Goal: Complete application form

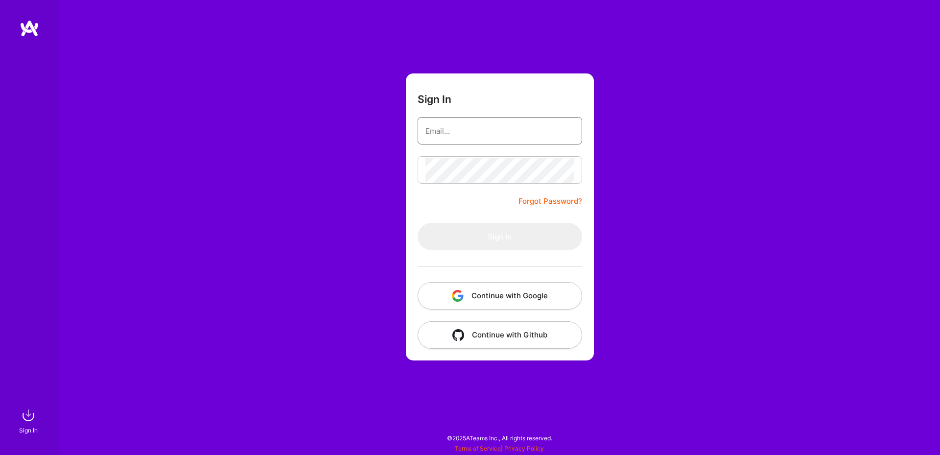
click at [477, 134] on input "email" at bounding box center [500, 131] width 149 height 25
paste input "[EMAIL_ADDRESS][PERSON_NAME][DOMAIN_NAME]"
type input "[EMAIL_ADDRESS][PERSON_NAME][DOMAIN_NAME]"
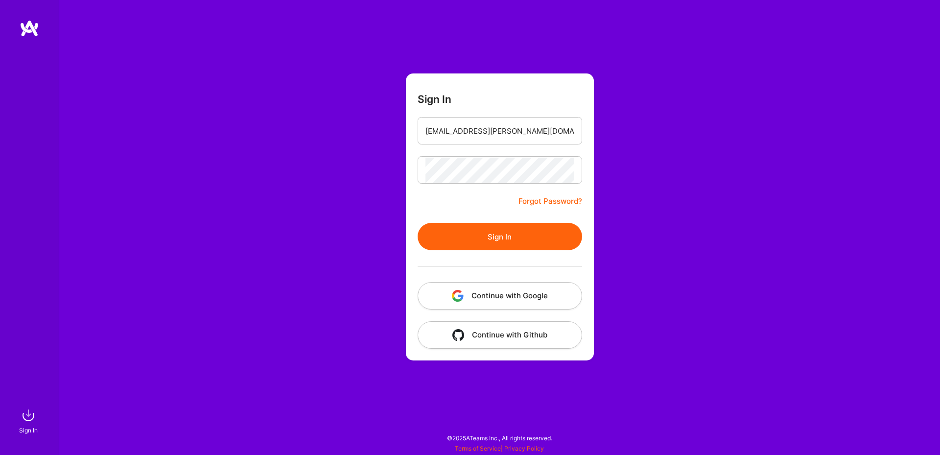
click at [493, 237] on button "Sign In" at bounding box center [500, 236] width 165 height 27
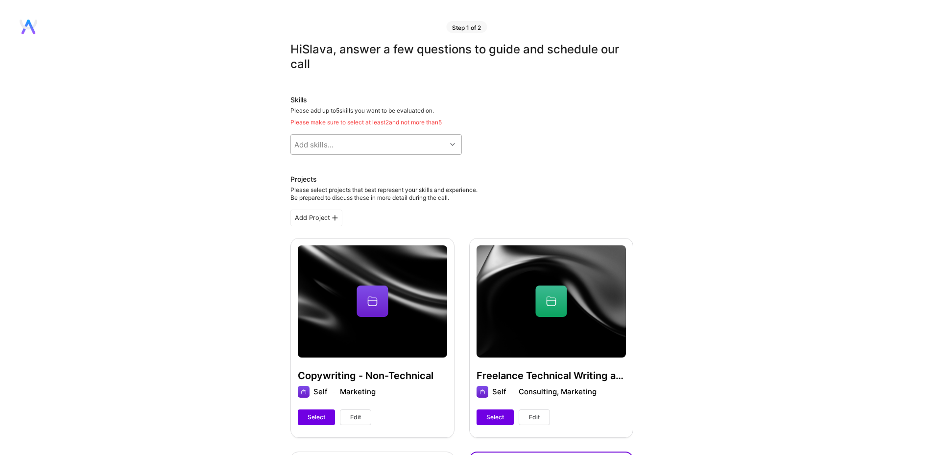
click at [387, 150] on div "Add skills..." at bounding box center [368, 145] width 155 height 20
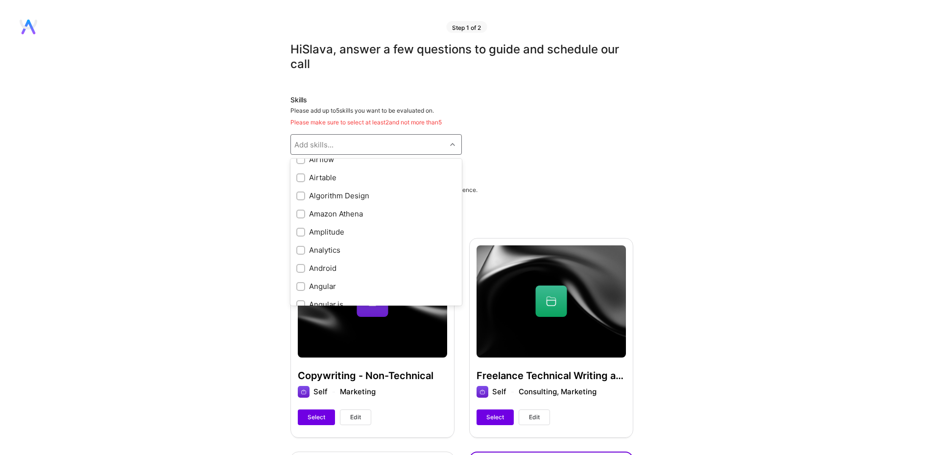
scroll to position [353, 0]
click at [329, 250] on div "Analytics" at bounding box center [376, 252] width 160 height 10
checkbox input "true"
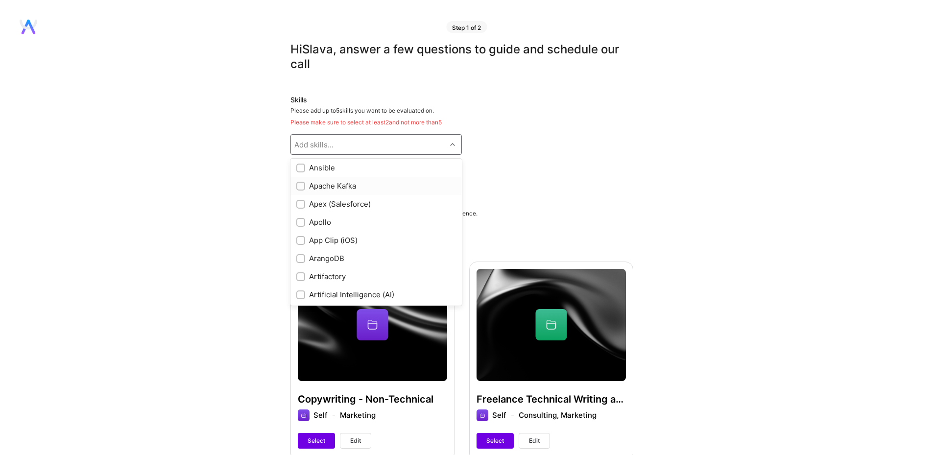
scroll to position [529, 0]
click at [355, 276] on div "Artificial Intelligence (AI)" at bounding box center [376, 275] width 160 height 10
checkbox input "true"
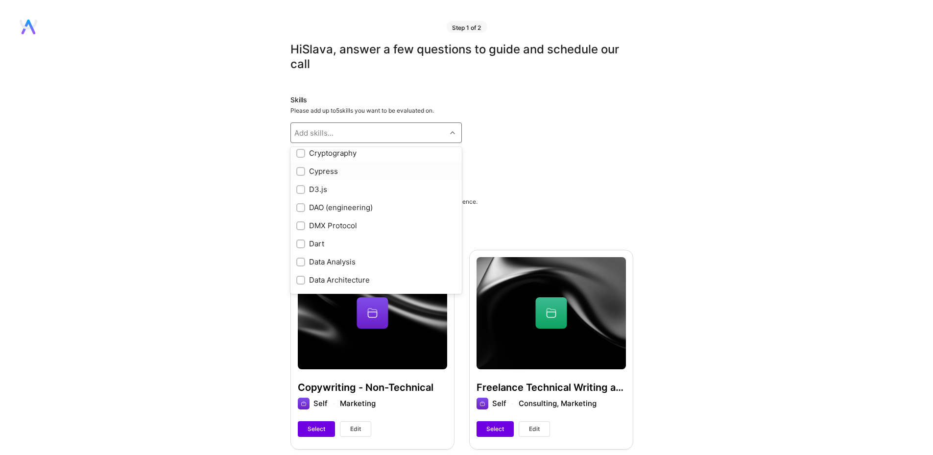
scroll to position [1293, 0]
click at [349, 247] on div "Data Analysis" at bounding box center [376, 242] width 160 height 10
checkbox input "true"
click at [362, 187] on div "LangChain" at bounding box center [376, 187] width 160 height 10
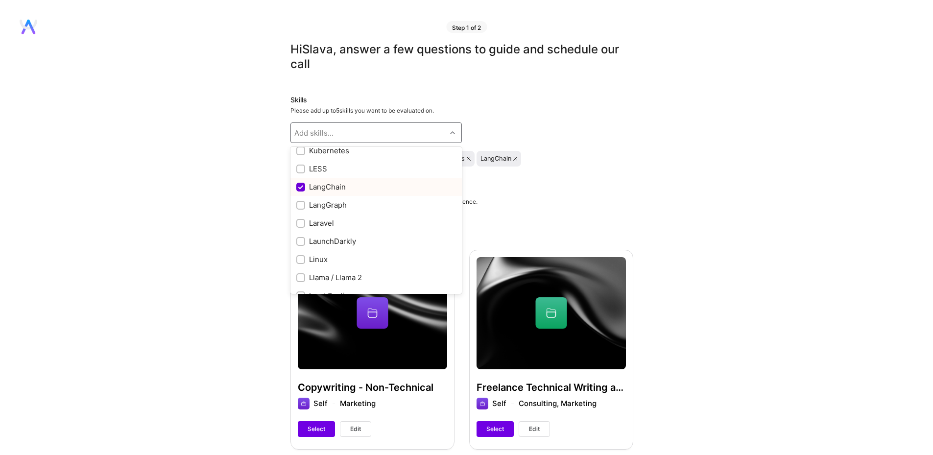
click at [362, 187] on div "LangChain" at bounding box center [376, 187] width 160 height 10
checkbox input "true"
click at [344, 207] on div "Machine Learning" at bounding box center [376, 210] width 160 height 10
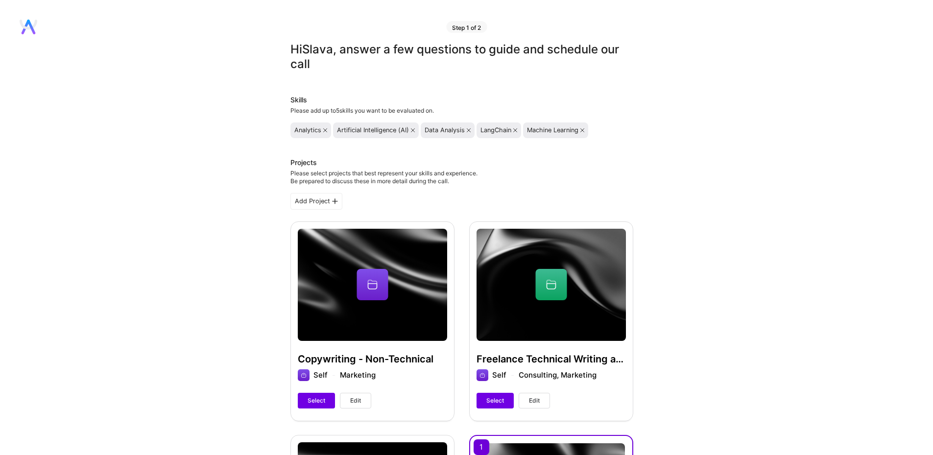
click at [515, 131] on icon at bounding box center [515, 130] width 4 height 4
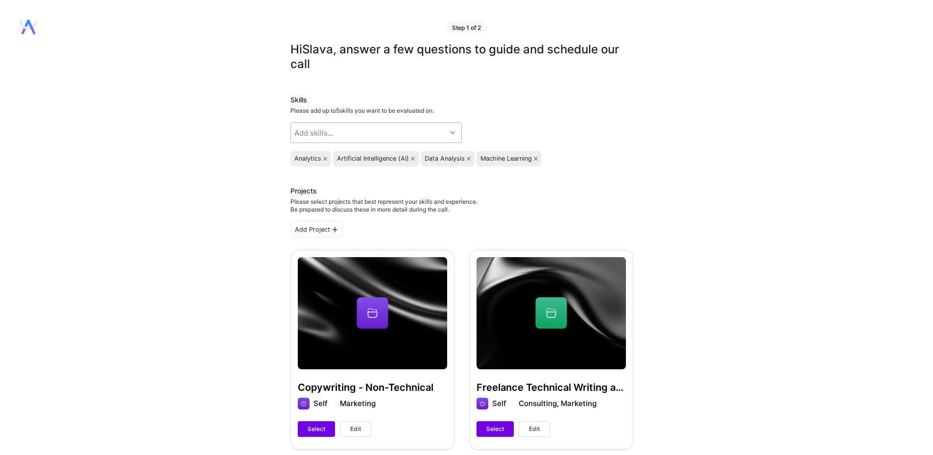
click at [445, 133] on div "Add skills..." at bounding box center [368, 133] width 155 height 20
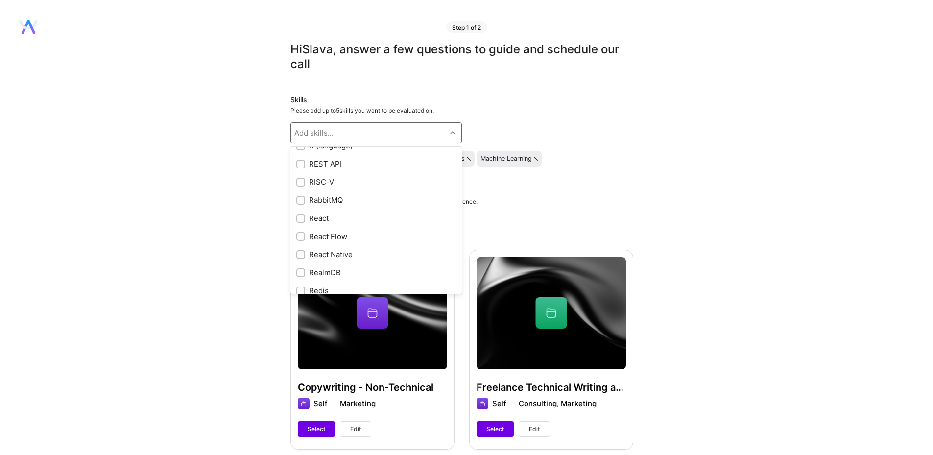
scroll to position [4081, 0]
click at [326, 214] on div "Python" at bounding box center [376, 209] width 160 height 10
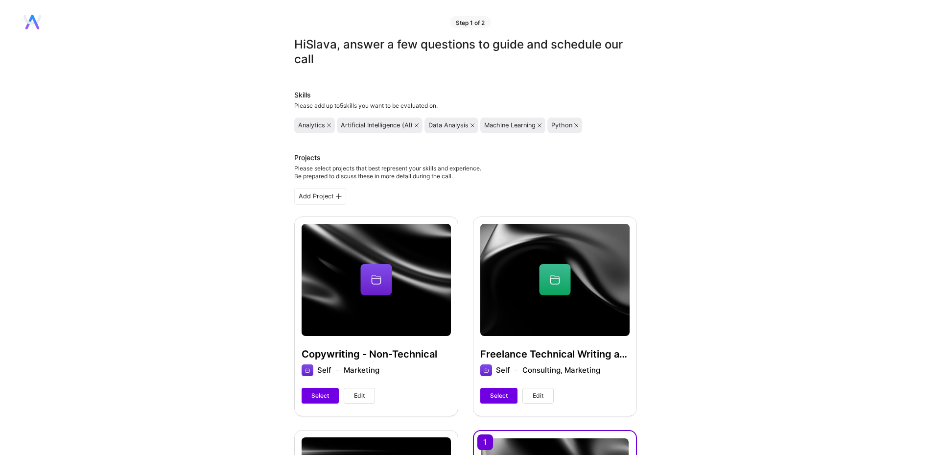
scroll to position [0, 0]
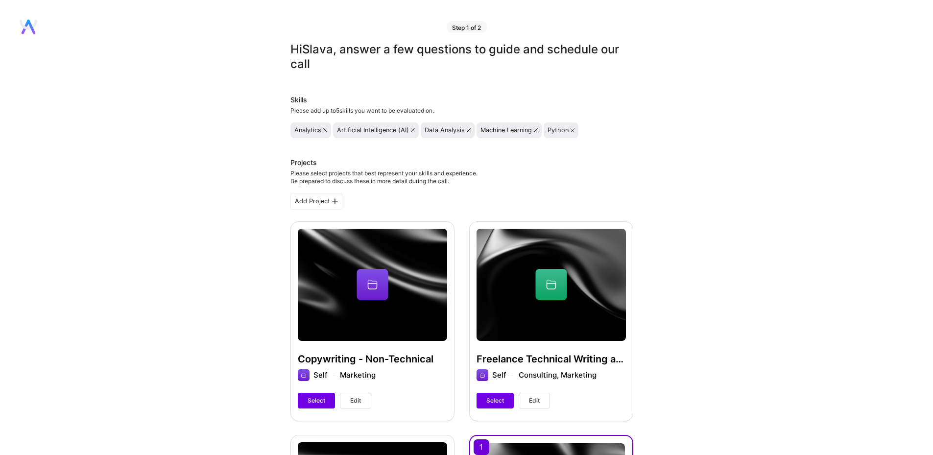
click at [305, 203] on div "Add Project" at bounding box center [316, 201] width 52 height 17
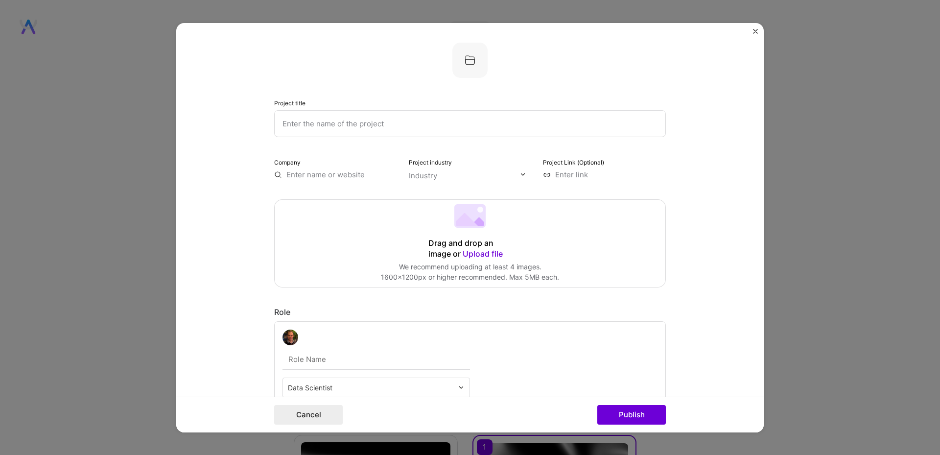
click at [315, 178] on input "text" at bounding box center [335, 174] width 123 height 10
type input "B"
type input "Native Studios"
click at [341, 195] on div "Native Studios" at bounding box center [359, 196] width 60 height 17
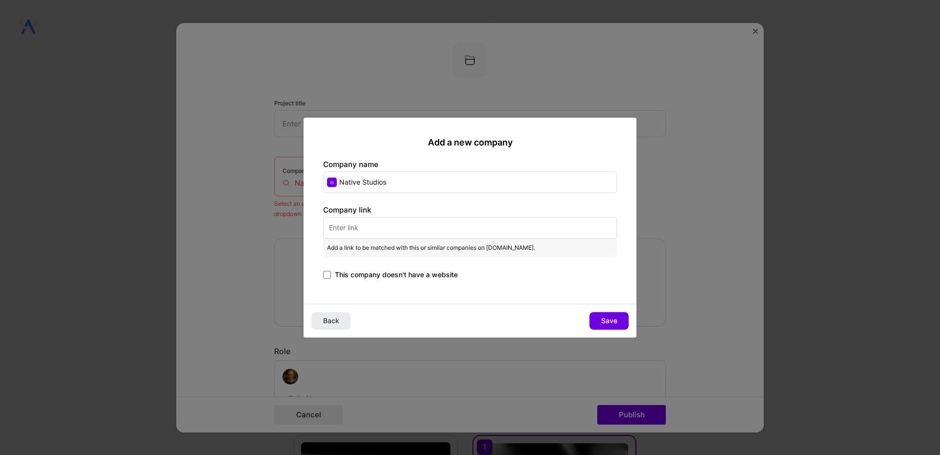
click at [407, 233] on input "text" at bounding box center [470, 228] width 294 height 22
paste input "[URL][DOMAIN_NAME]"
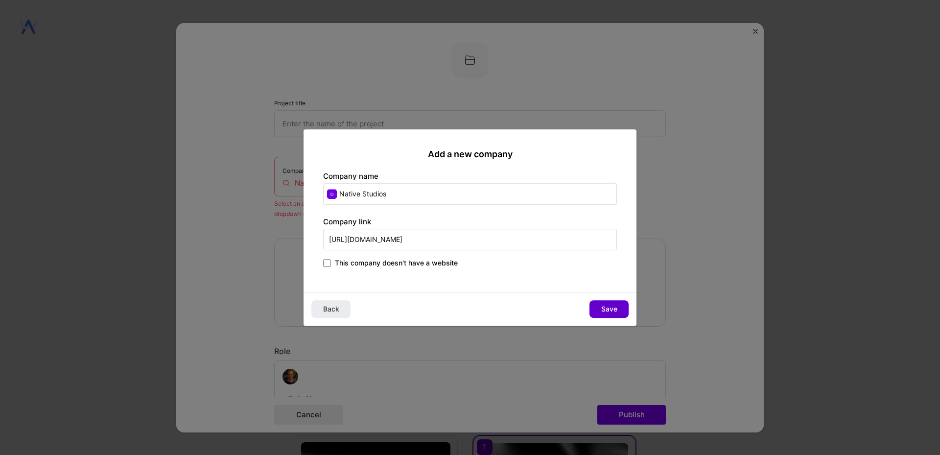
type input "[URL][DOMAIN_NAME]"
click at [606, 308] on span "Save" at bounding box center [609, 309] width 16 height 10
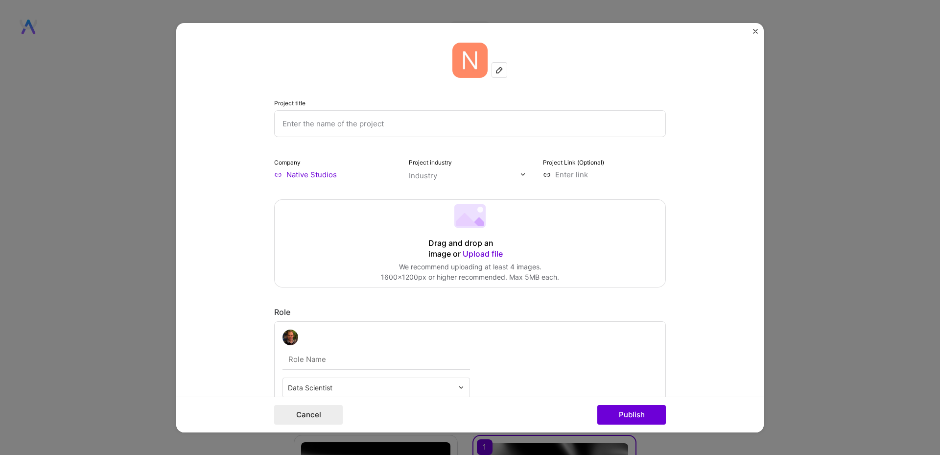
click at [343, 117] on input "text" at bounding box center [470, 123] width 392 height 27
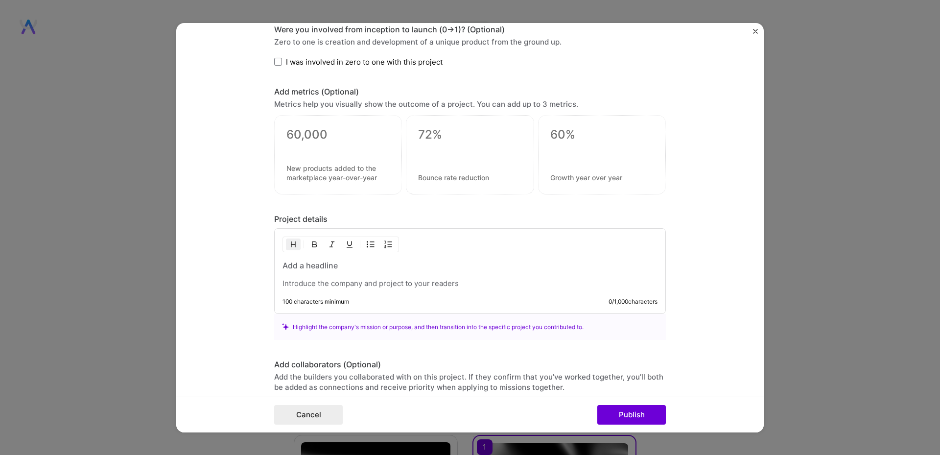
scroll to position [705, 0]
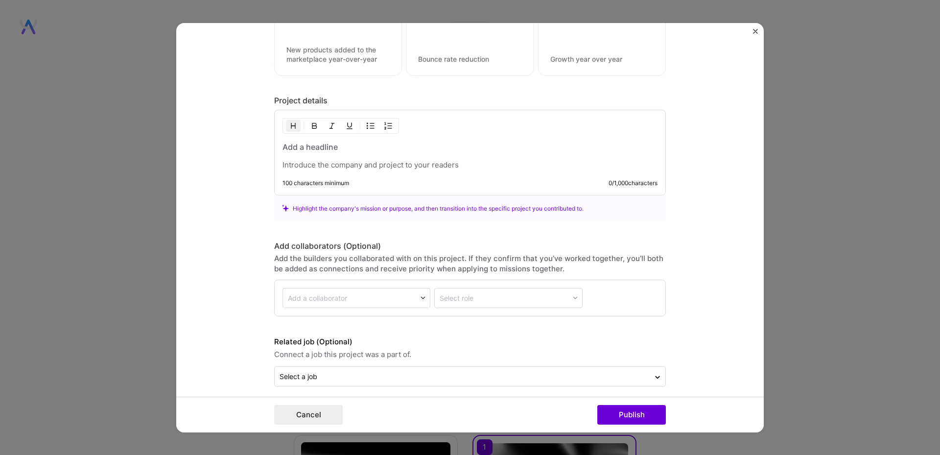
type input "RAG Chatbot"
click at [353, 156] on div at bounding box center [470, 156] width 375 height 28
paste div
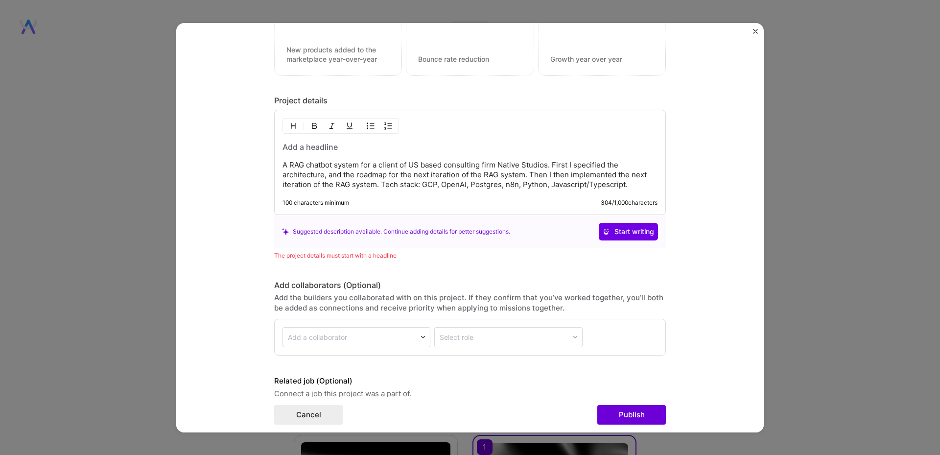
click at [332, 154] on div "A RAG chatbot system for a client of US based consulting firm Native Studios. F…" at bounding box center [470, 166] width 375 height 48
click at [336, 148] on h3 at bounding box center [470, 147] width 375 height 11
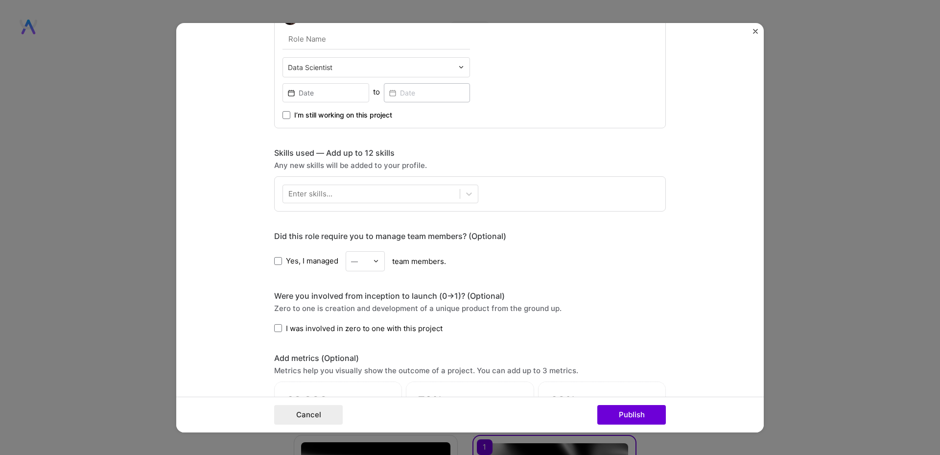
scroll to position [176, 0]
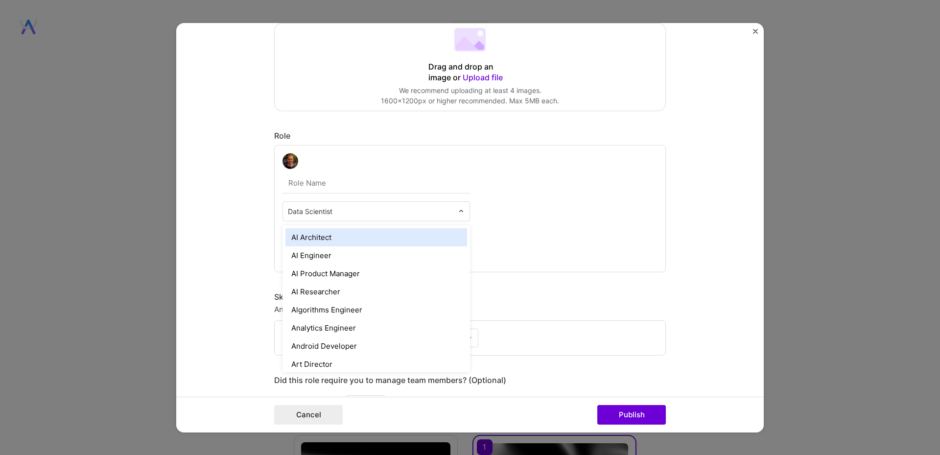
click at [420, 216] on input "text" at bounding box center [371, 211] width 166 height 10
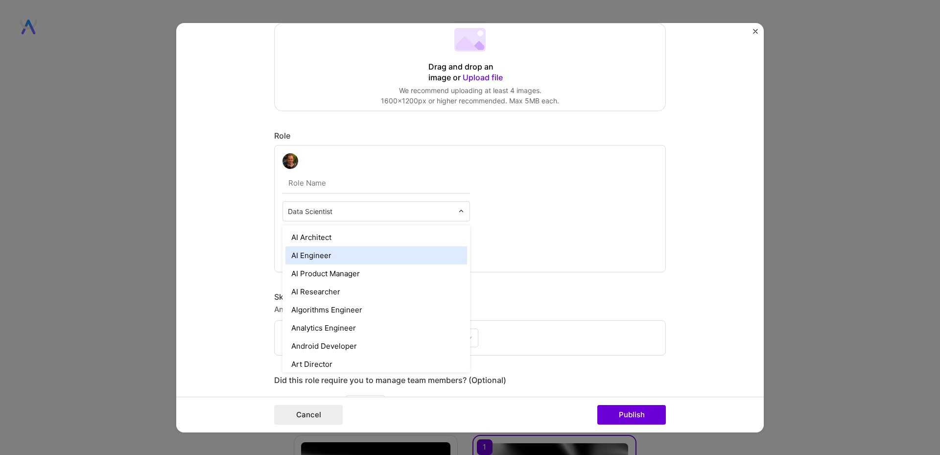
click at [322, 251] on div "AI Engineer" at bounding box center [377, 255] width 182 height 18
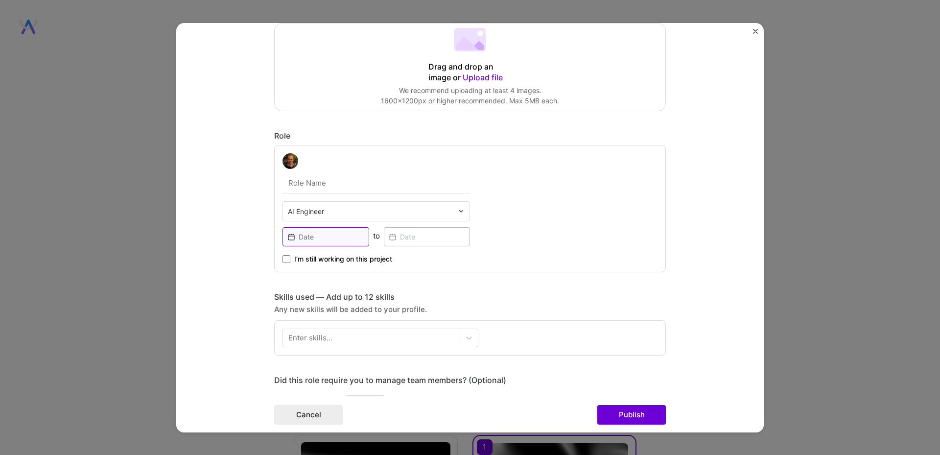
click at [325, 237] on input at bounding box center [326, 236] width 87 height 19
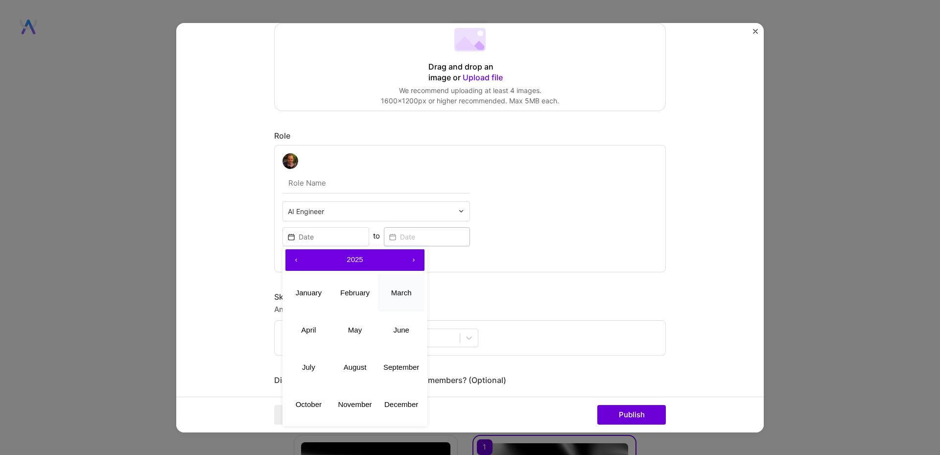
click at [406, 292] on abbr "March" at bounding box center [401, 292] width 21 height 8
type input "[DATE]"
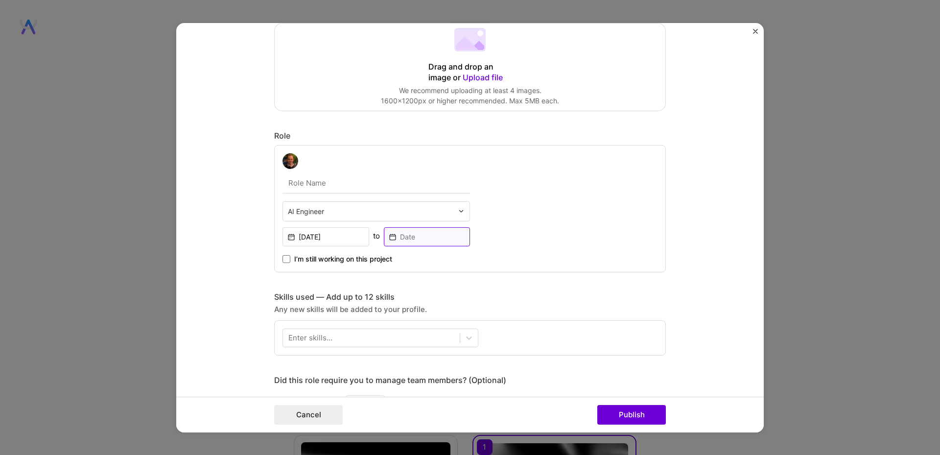
click at [413, 237] on input at bounding box center [427, 236] width 87 height 19
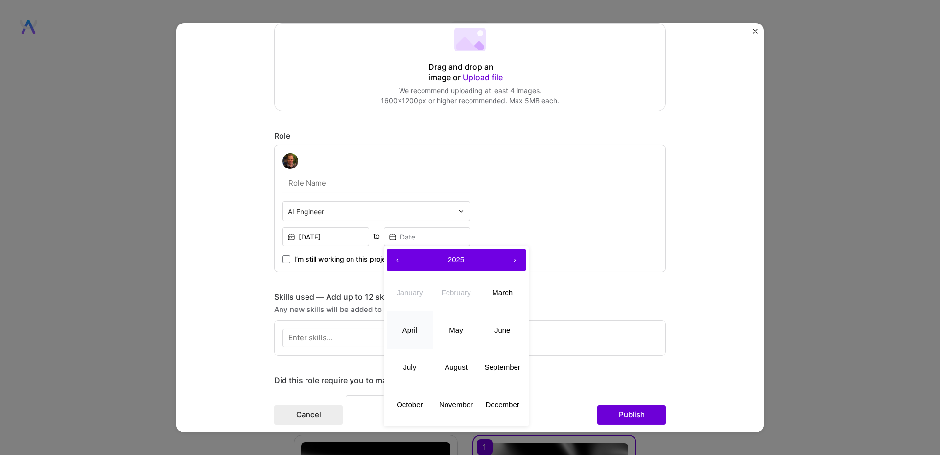
click at [408, 331] on abbr "April" at bounding box center [410, 330] width 15 height 8
type input "[DATE]"
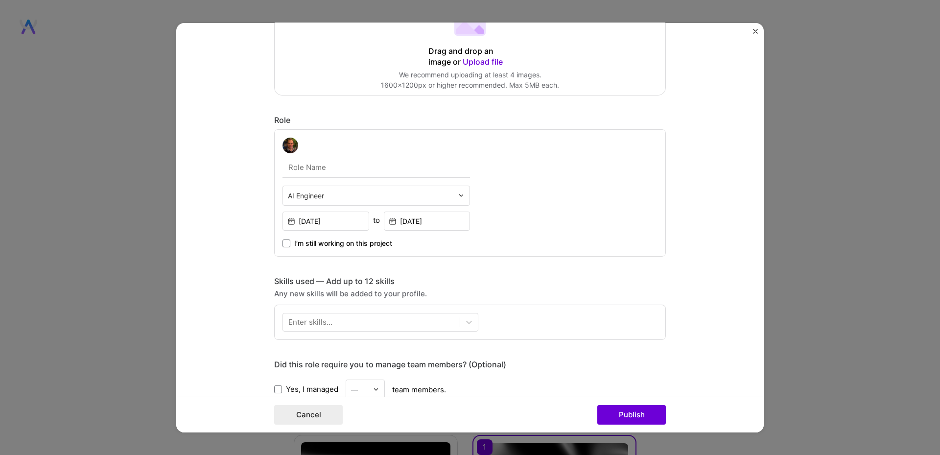
scroll to position [294, 0]
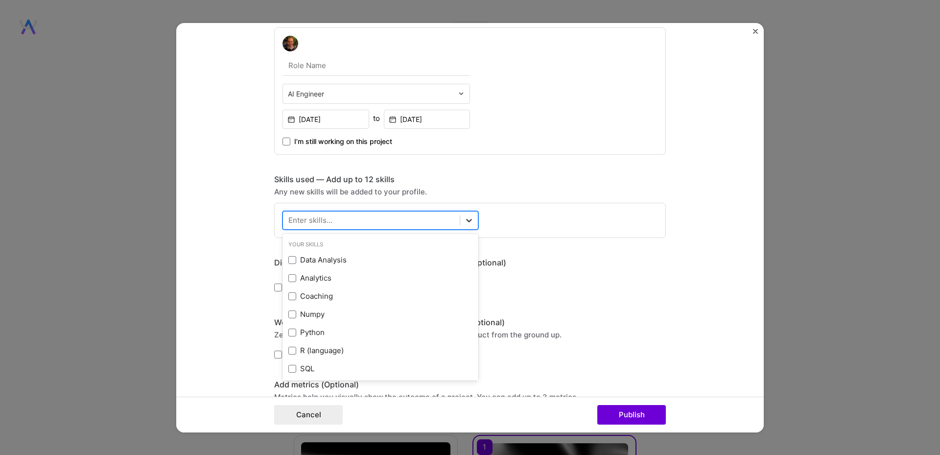
click at [464, 216] on icon at bounding box center [469, 220] width 10 height 10
click at [335, 261] on div "Data Analysis" at bounding box center [380, 260] width 184 height 10
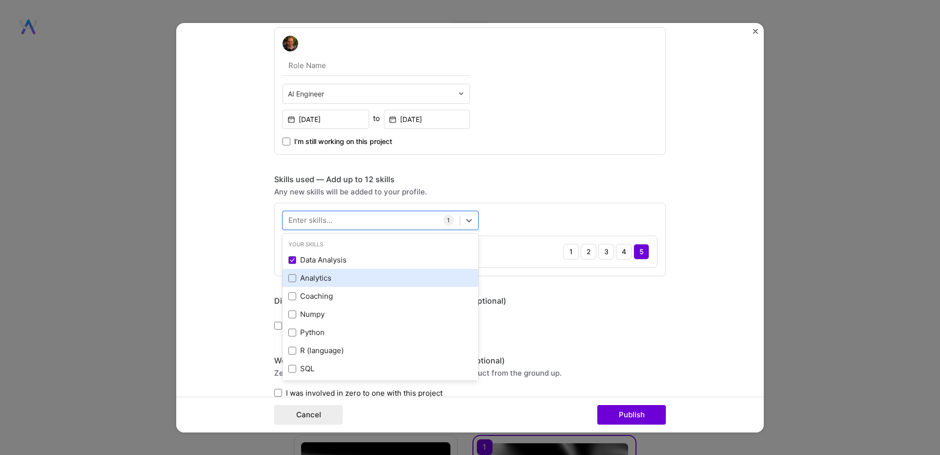
click at [332, 279] on div "Analytics" at bounding box center [380, 278] width 184 height 10
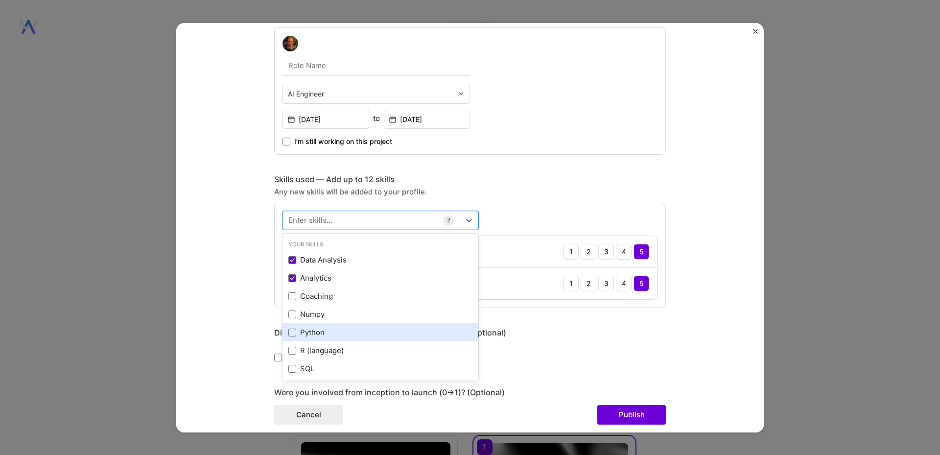
click at [329, 334] on div "Python" at bounding box center [380, 332] width 184 height 10
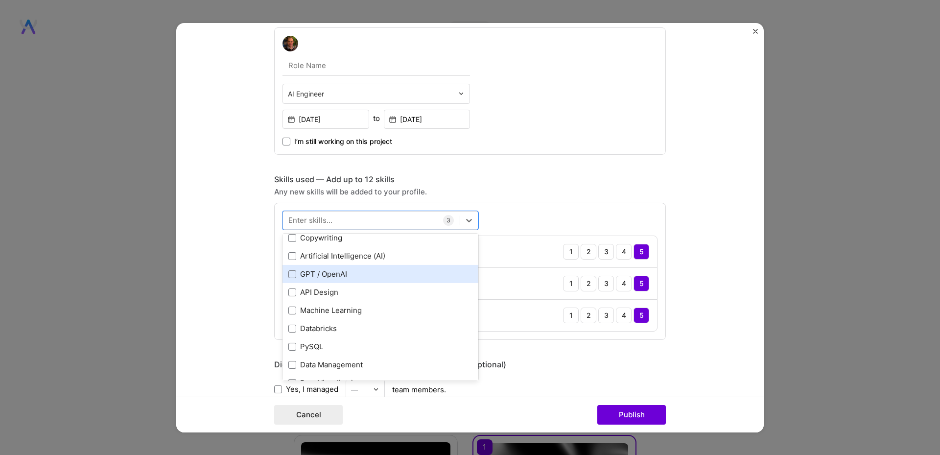
click at [354, 277] on div "GPT / OpenAI" at bounding box center [380, 274] width 184 height 10
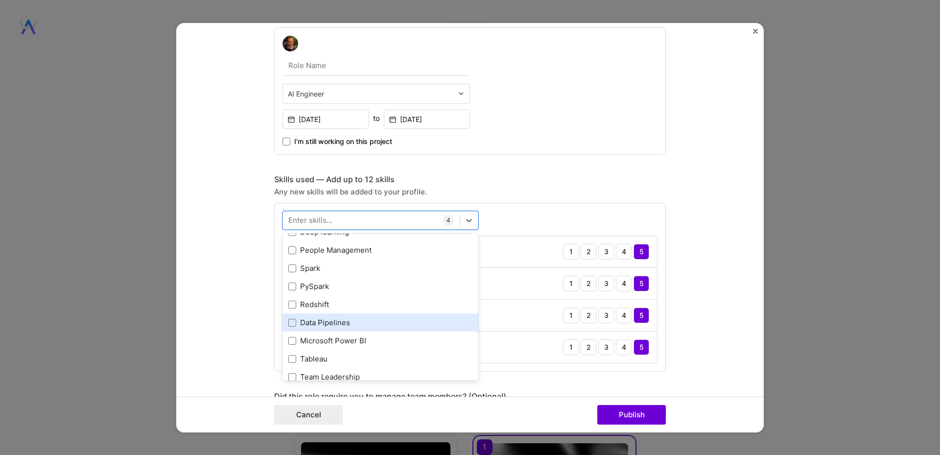
scroll to position [529, 0]
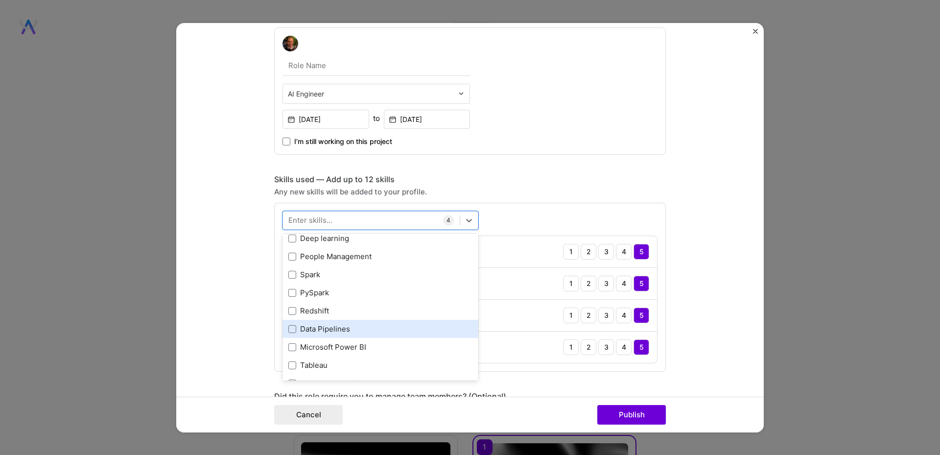
click at [352, 332] on div "Data Pipelines" at bounding box center [380, 329] width 184 height 10
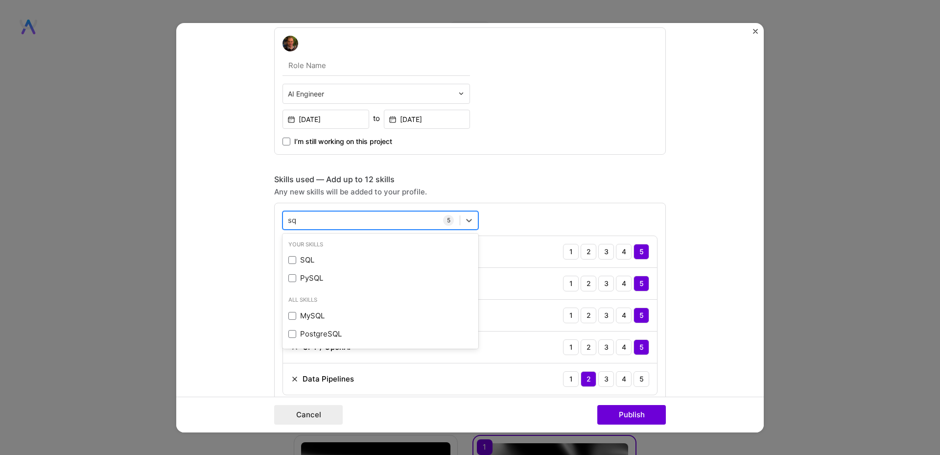
scroll to position [0, 0]
click at [289, 260] on span at bounding box center [292, 260] width 8 height 8
click at [0, 0] on input "checkbox" at bounding box center [0, 0] width 0 height 0
click at [331, 221] on div "sql sql" at bounding box center [371, 220] width 177 height 16
click at [320, 216] on div "sql sql" at bounding box center [371, 220] width 177 height 16
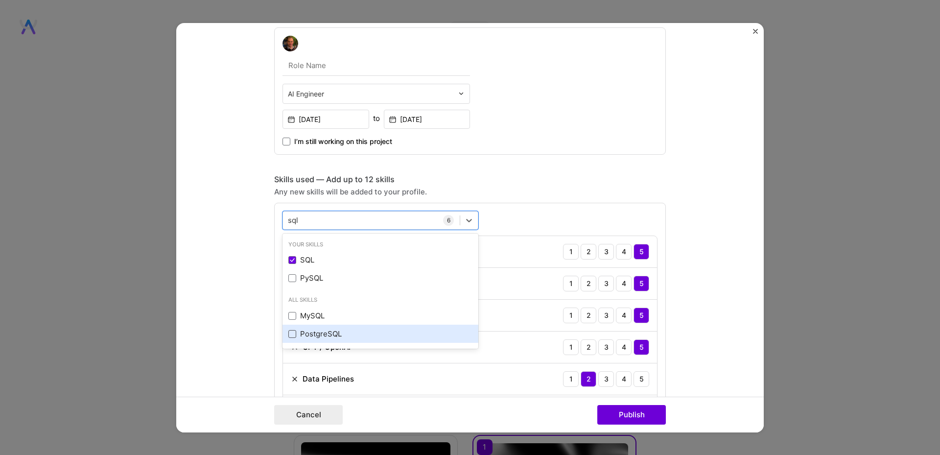
click at [292, 333] on span at bounding box center [292, 334] width 8 height 8
click at [0, 0] on input "checkbox" at bounding box center [0, 0] width 0 height 0
click at [335, 220] on div "sql sql" at bounding box center [371, 220] width 177 height 16
click at [335, 216] on div "sql sql" at bounding box center [371, 220] width 177 height 16
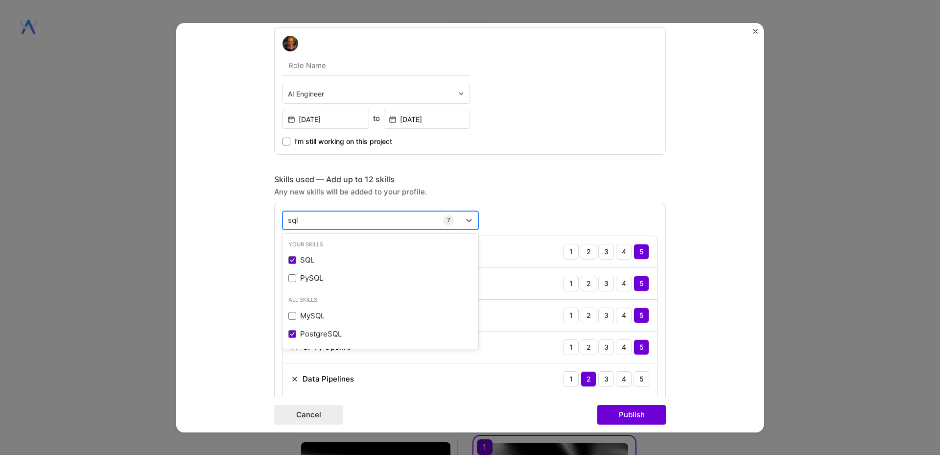
click at [335, 216] on div "sql sql" at bounding box center [371, 220] width 177 height 16
type input "s"
type input "n8n"
click at [561, 186] on div "Any new skills will be added to your profile." at bounding box center [470, 191] width 392 height 10
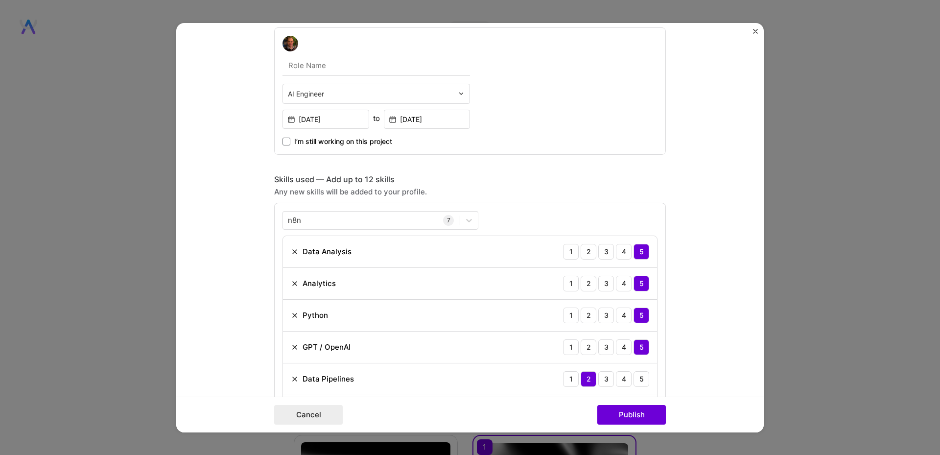
scroll to position [411, 0]
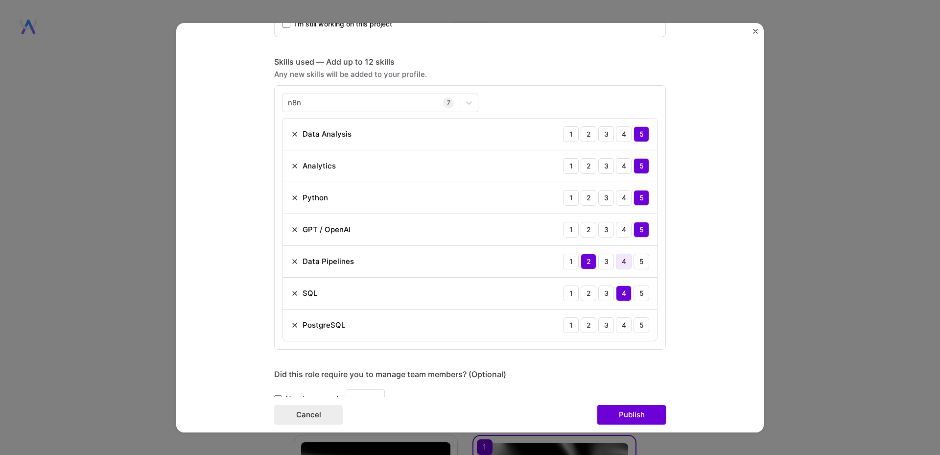
click at [623, 260] on div "4" at bounding box center [624, 261] width 16 height 16
click at [626, 330] on div "4" at bounding box center [624, 325] width 16 height 16
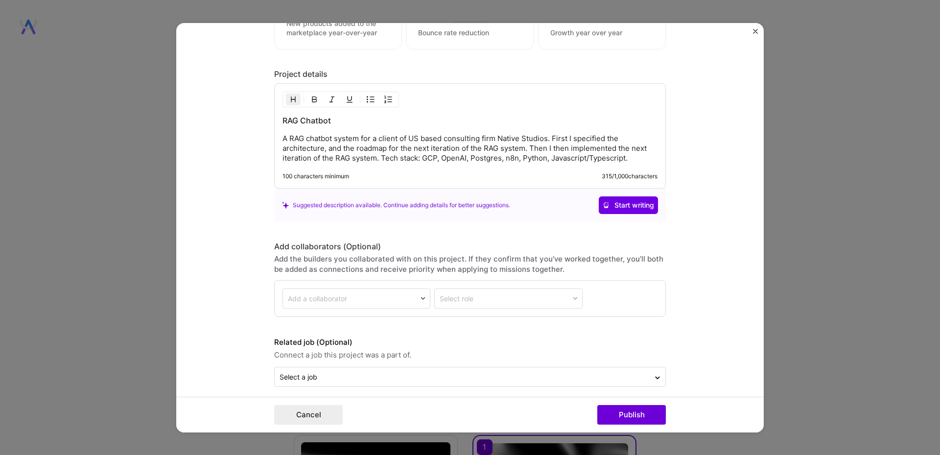
scroll to position [969, 0]
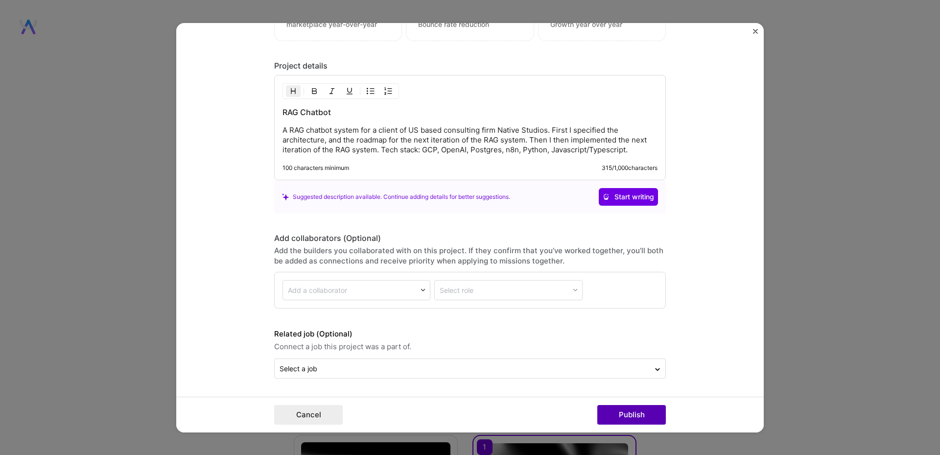
click at [632, 413] on button "Publish" at bounding box center [632, 415] width 69 height 20
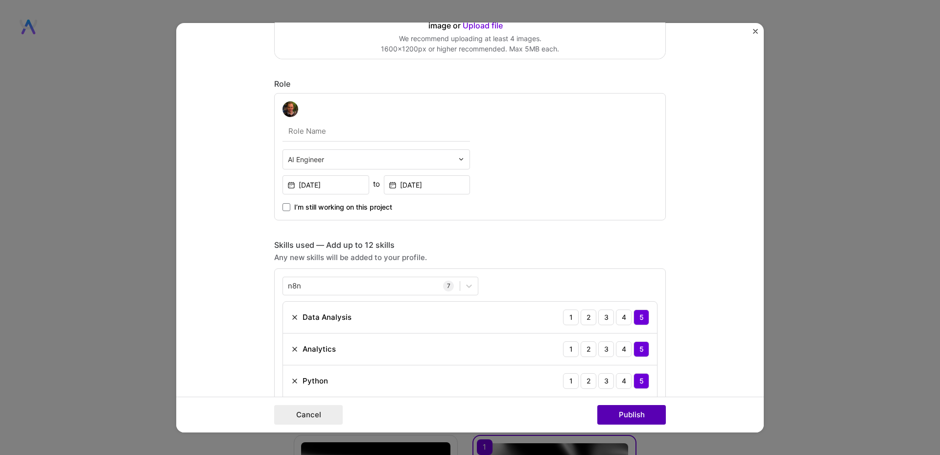
scroll to position [20, 0]
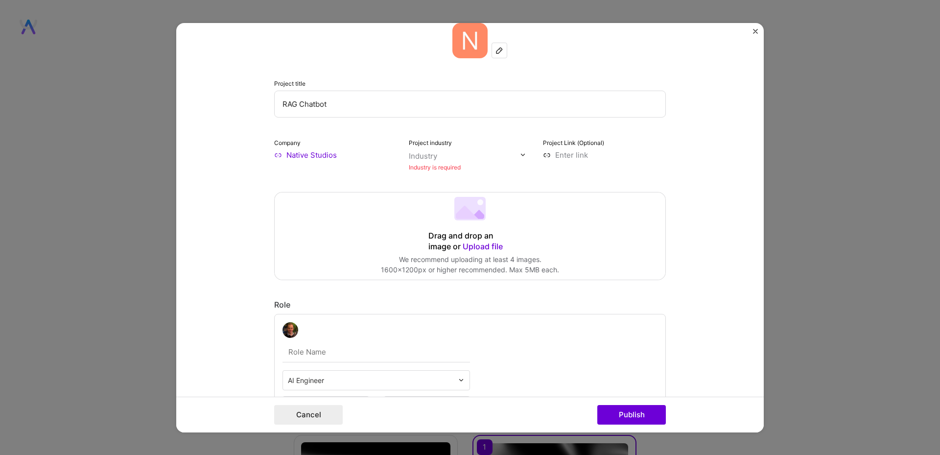
click at [430, 158] on div "Industry" at bounding box center [423, 155] width 28 height 10
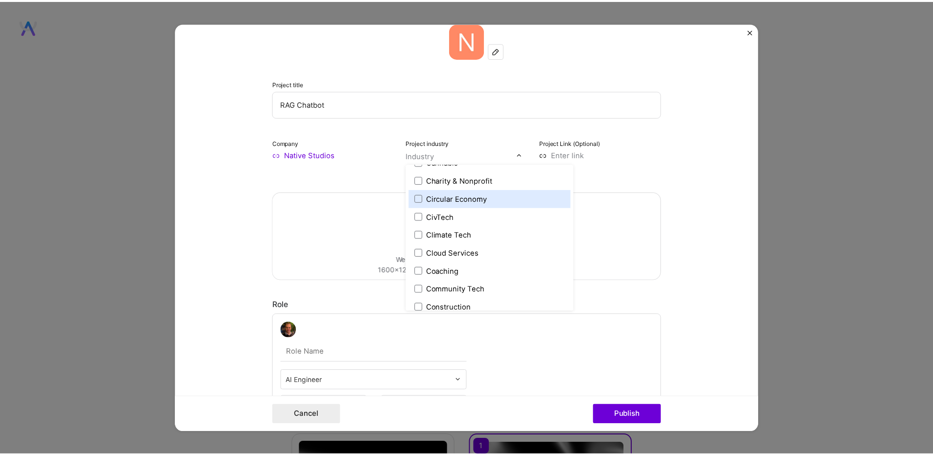
scroll to position [529, 0]
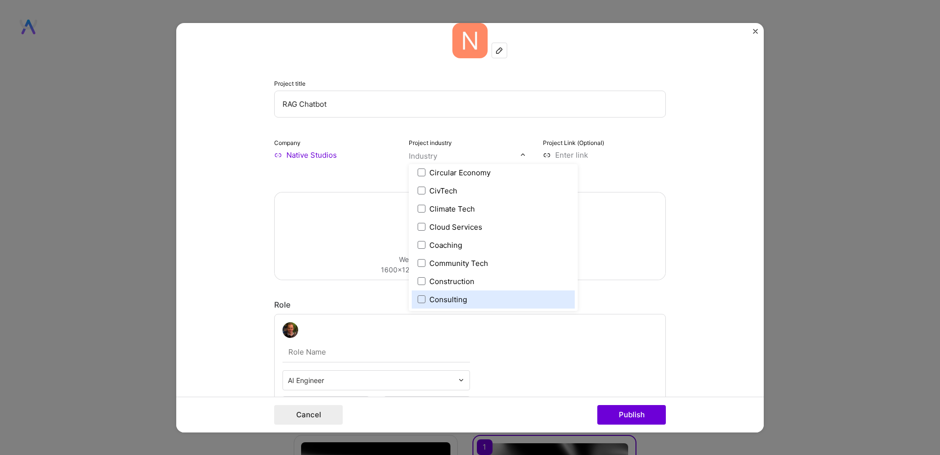
click at [463, 297] on label "Consulting" at bounding box center [493, 299] width 151 height 10
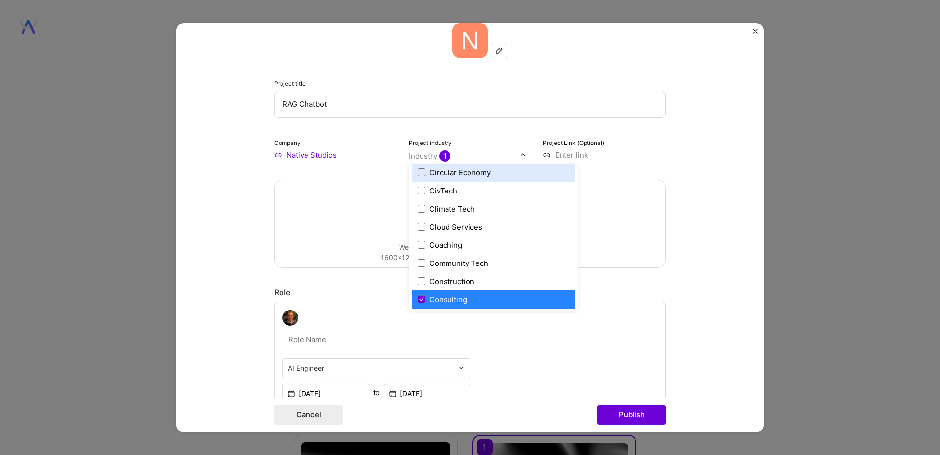
click at [677, 150] on form "Project title RAG Chatbot Company Native Studios Project industry option Consul…" at bounding box center [470, 227] width 588 height 409
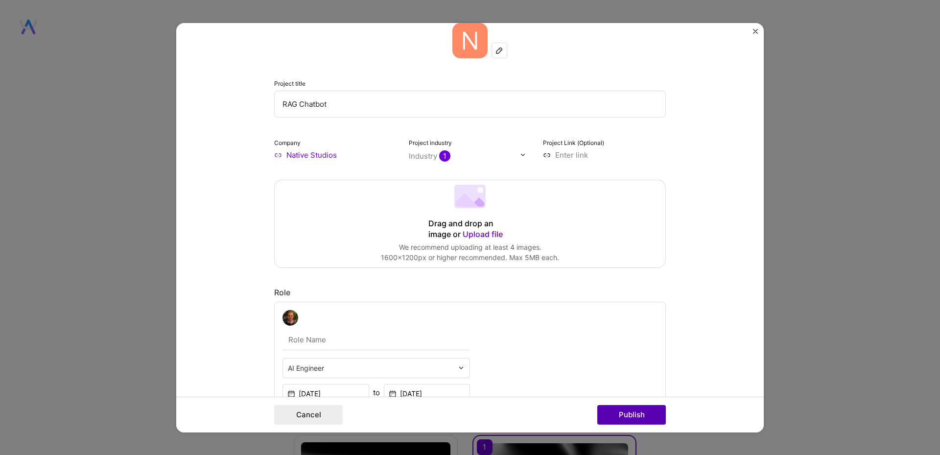
click at [611, 419] on button "Publish" at bounding box center [632, 415] width 69 height 20
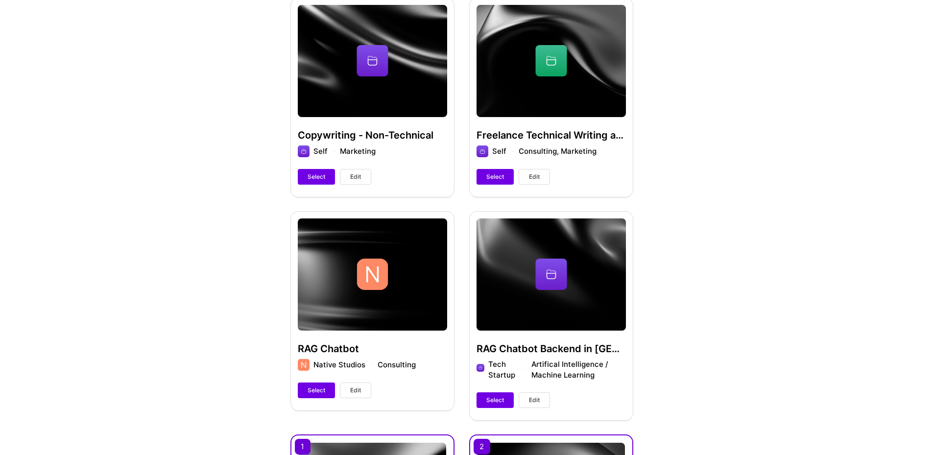
scroll to position [294, 0]
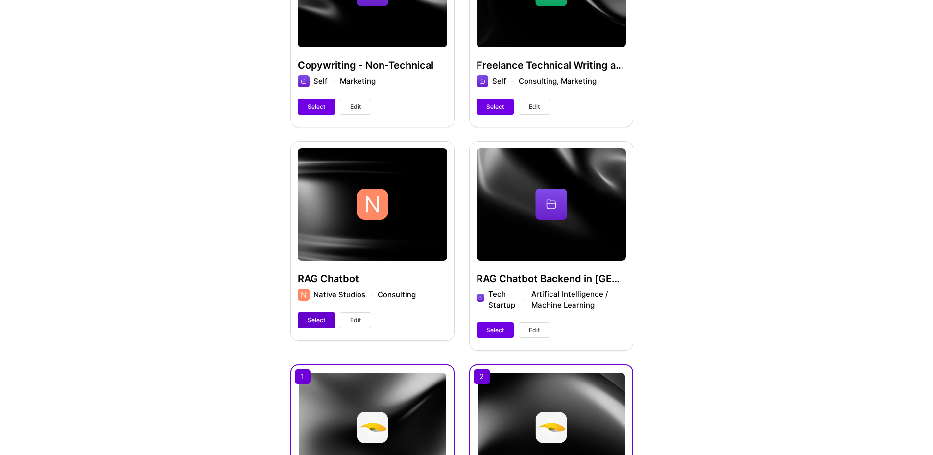
click at [317, 320] on span "Select" at bounding box center [317, 320] width 18 height 9
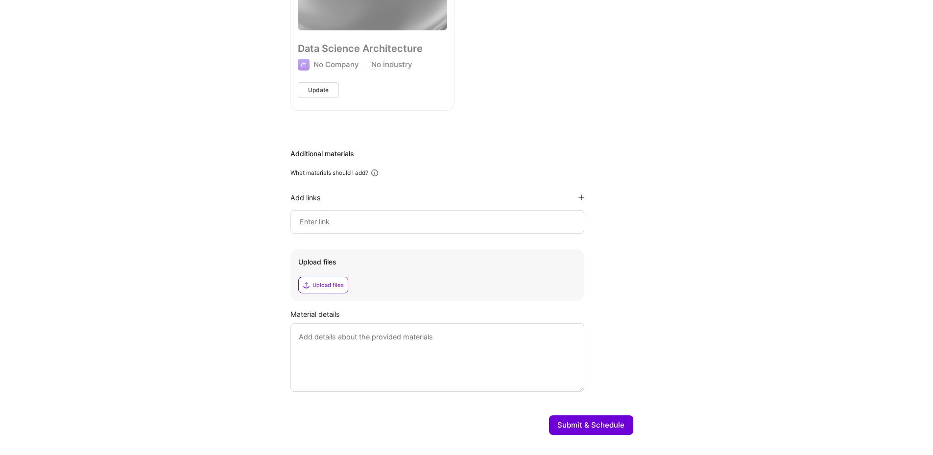
scroll to position [2103, 0]
click at [383, 215] on input at bounding box center [437, 221] width 277 height 12
paste input "[URL]"
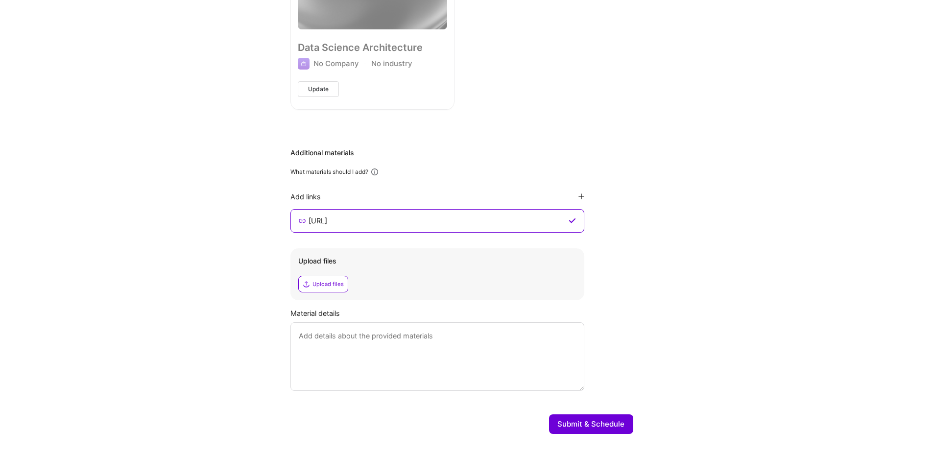
type input "[URL]"
click at [584, 193] on icon at bounding box center [581, 196] width 6 height 6
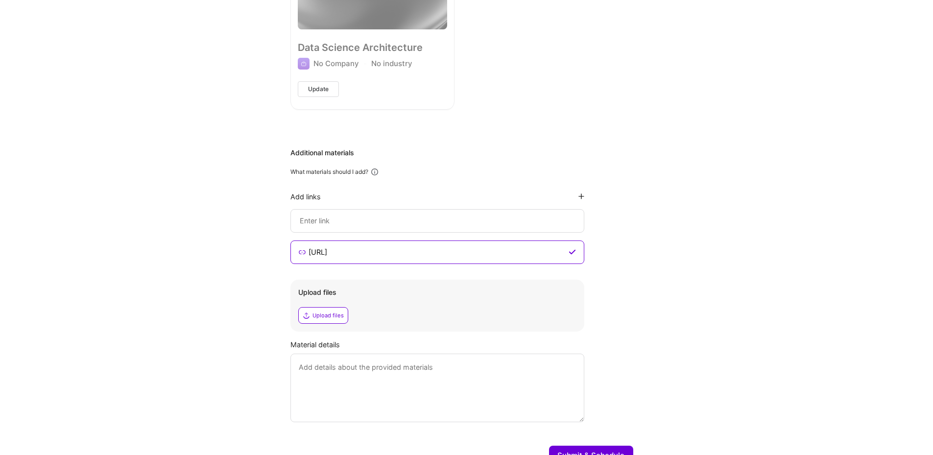
click at [385, 209] on div at bounding box center [437, 221] width 294 height 24
click at [392, 215] on input at bounding box center [437, 221] width 277 height 12
paste input "[URL][DOMAIN_NAME]"
type input "[URL][DOMAIN_NAME]"
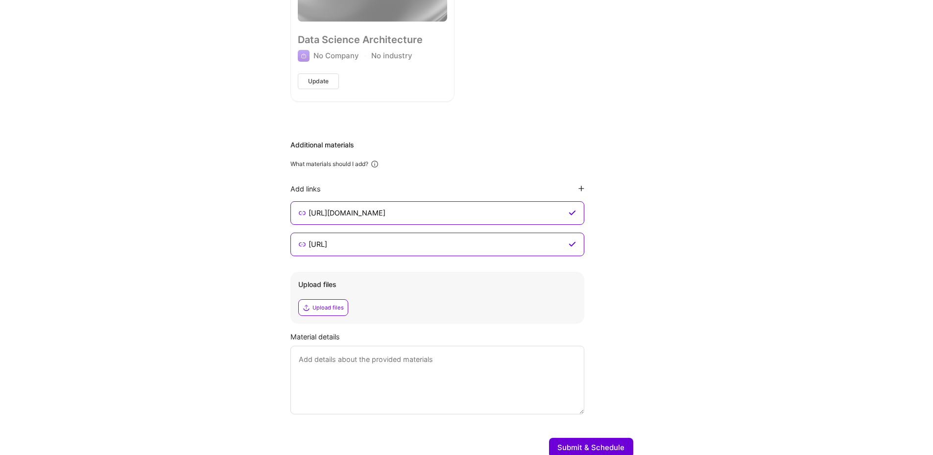
scroll to position [2134, 0]
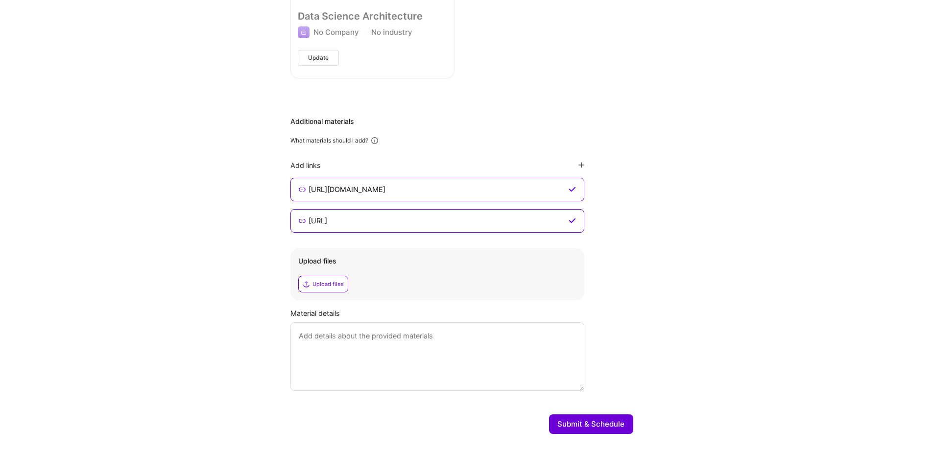
click at [305, 332] on textarea at bounding box center [437, 356] width 294 height 69
type textarea "My resume."
click at [305, 280] on icon at bounding box center [307, 284] width 8 height 8
click at [585, 414] on button "Submit & Schedule" at bounding box center [591, 424] width 84 height 20
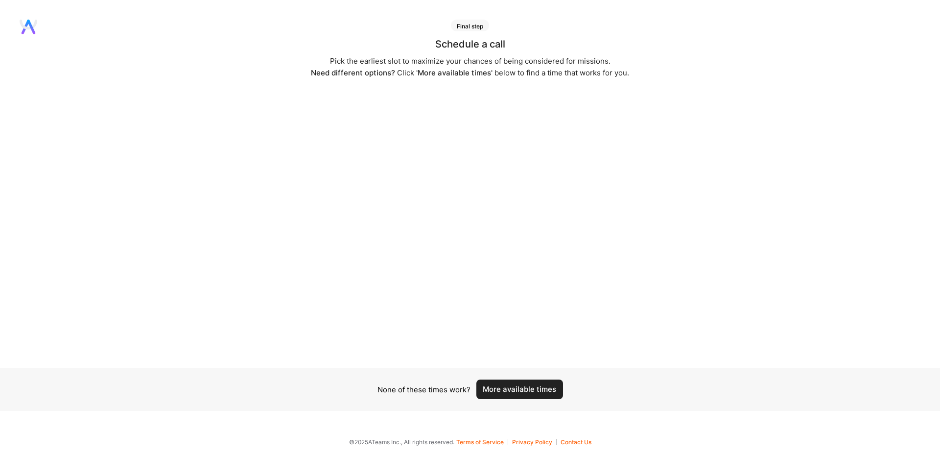
click at [515, 386] on button "More available times" at bounding box center [520, 390] width 87 height 20
